Goal: Navigation & Orientation: Understand site structure

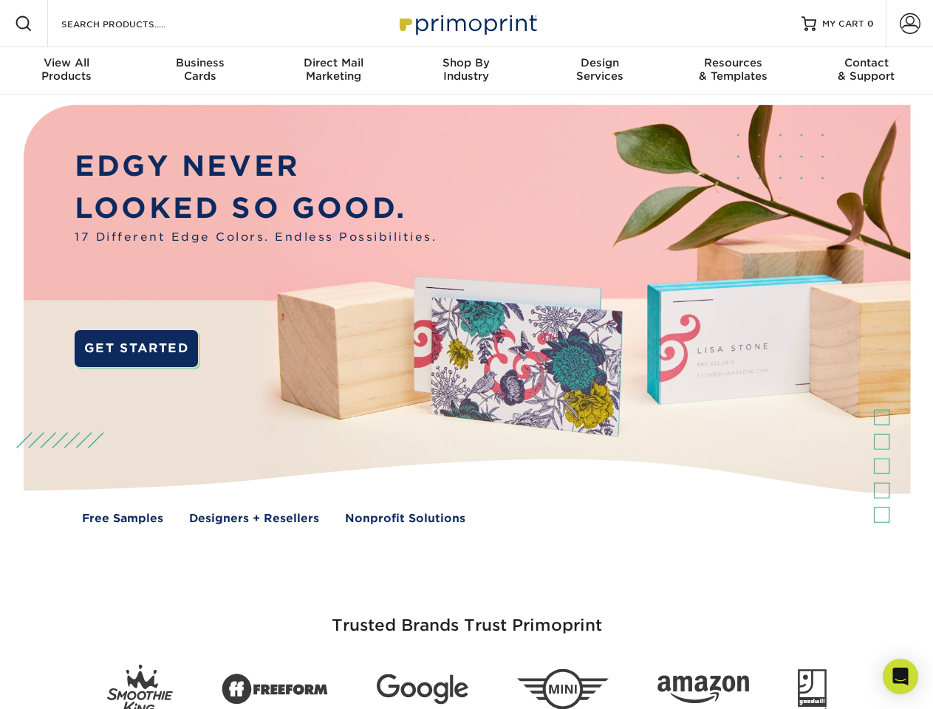
click at [466, 355] on img at bounding box center [465, 326] width 923 height 462
click at [24, 24] on span at bounding box center [24, 24] width 18 height 18
click at [909, 24] on span at bounding box center [910, 23] width 21 height 21
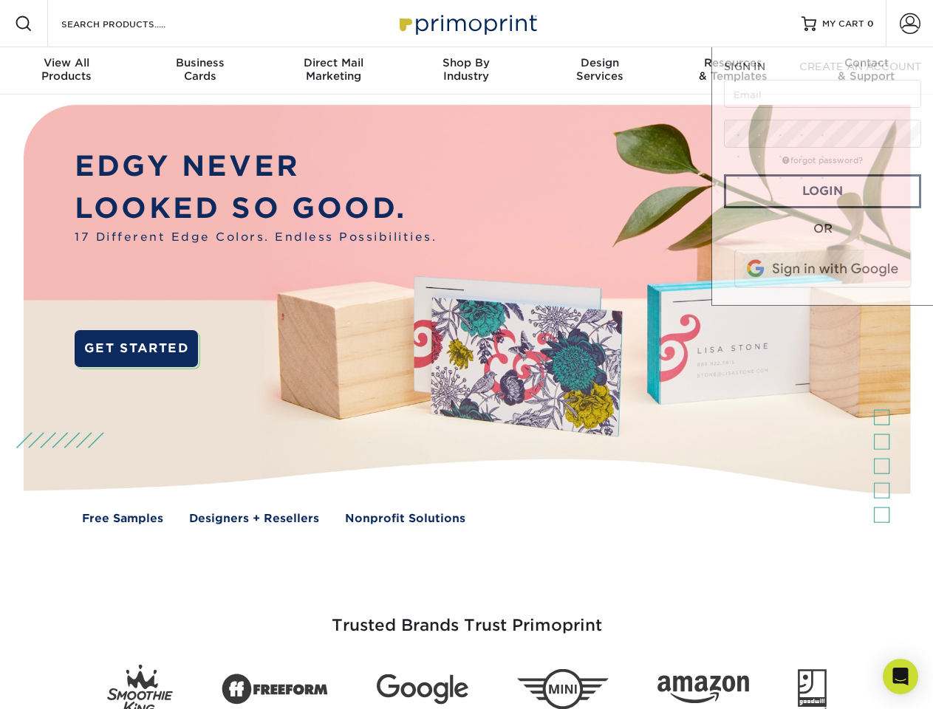
click at [66, 71] on div "View All Products" at bounding box center [66, 69] width 133 height 27
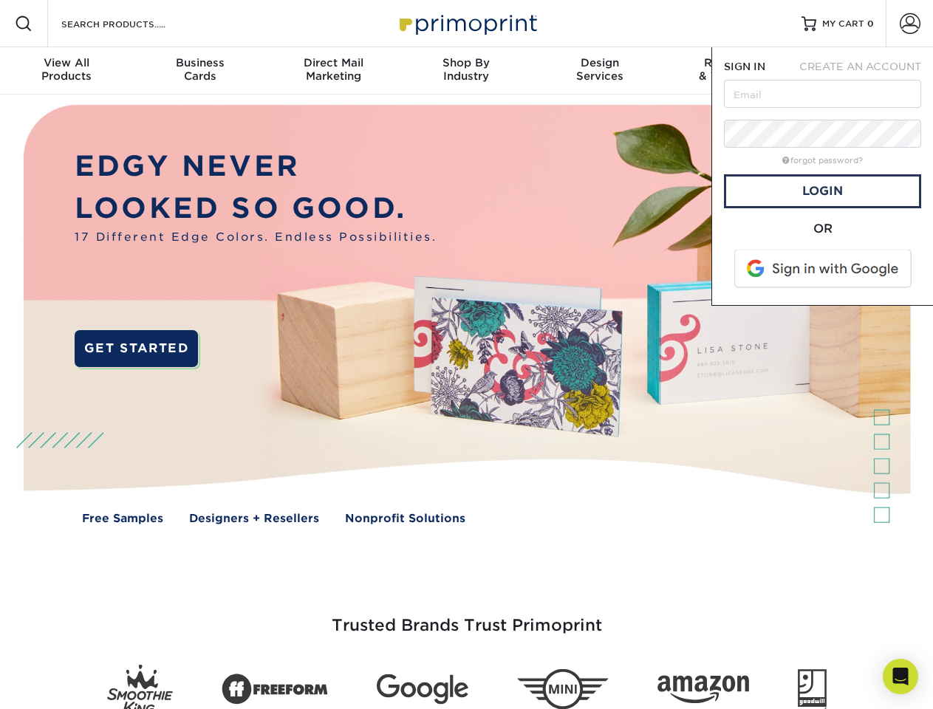
click at [199, 71] on div "Business Cards" at bounding box center [199, 69] width 133 height 27
click at [333, 71] on div "Direct Mail Marketing" at bounding box center [333, 69] width 133 height 27
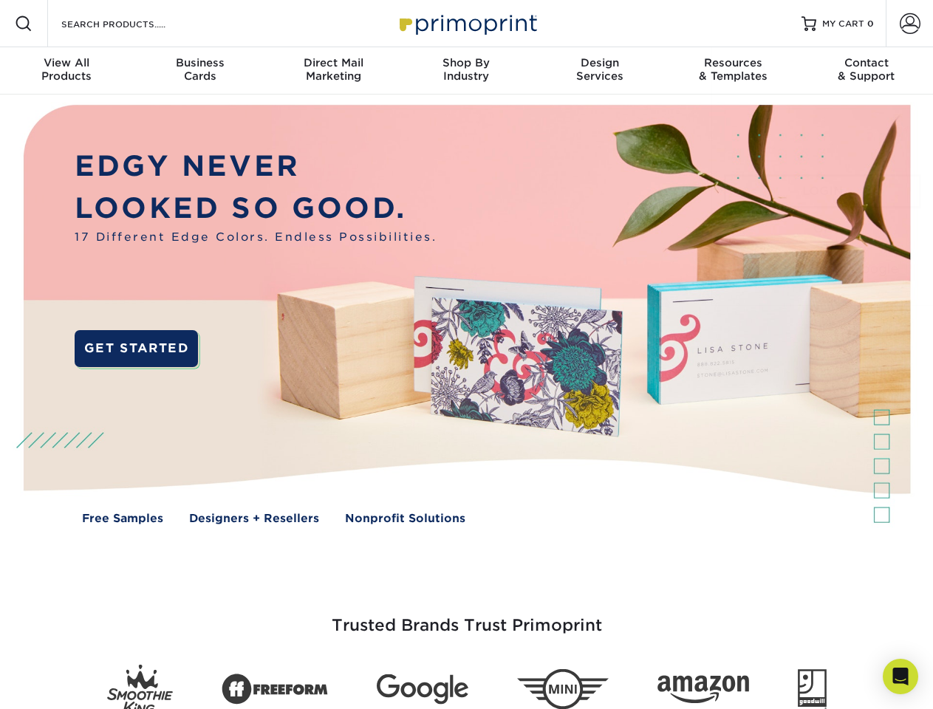
click at [466, 71] on div "Shop By Industry" at bounding box center [466, 69] width 133 height 27
click at [600, 71] on div "Design Services" at bounding box center [599, 69] width 133 height 27
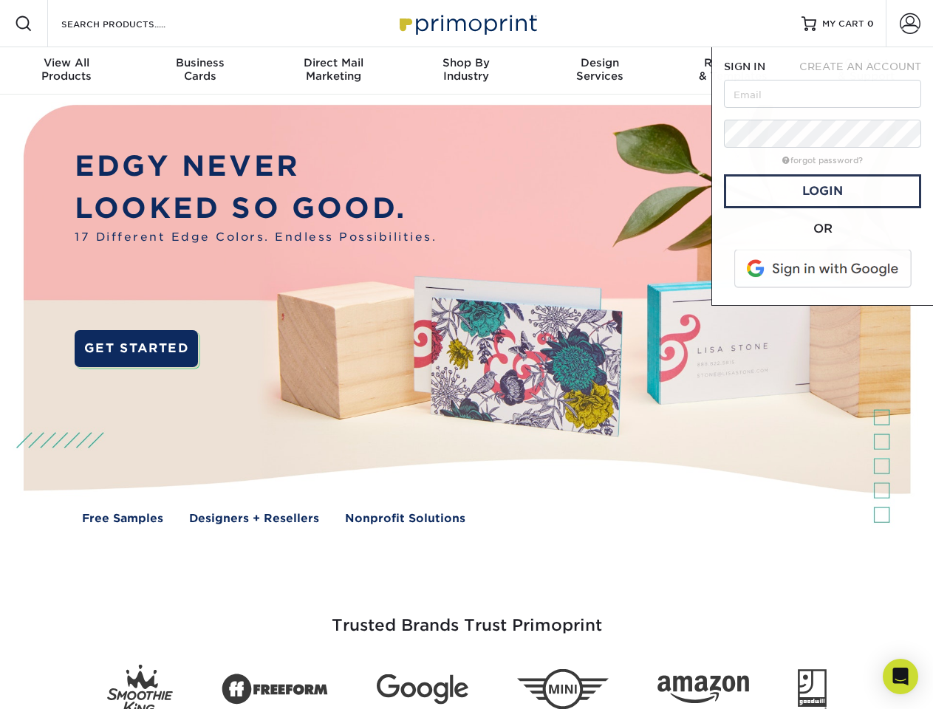
click at [733, 71] on span "SIGN IN" at bounding box center [744, 67] width 41 height 12
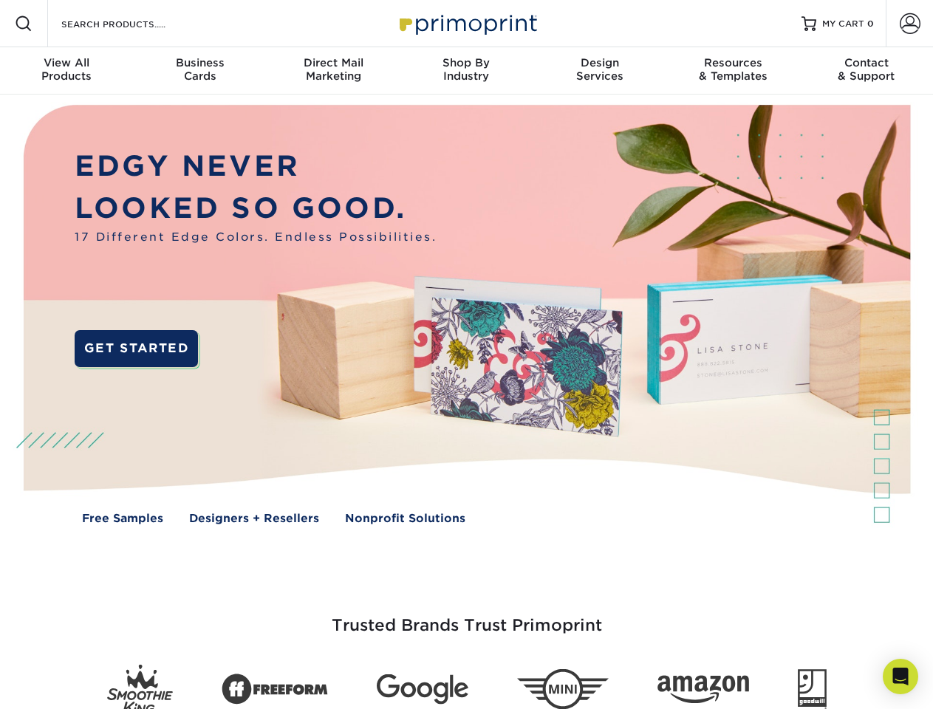
click at [867, 71] on div "Contact & Support" at bounding box center [866, 69] width 133 height 27
